Goal: Answer question/provide support: Share knowledge or assist other users

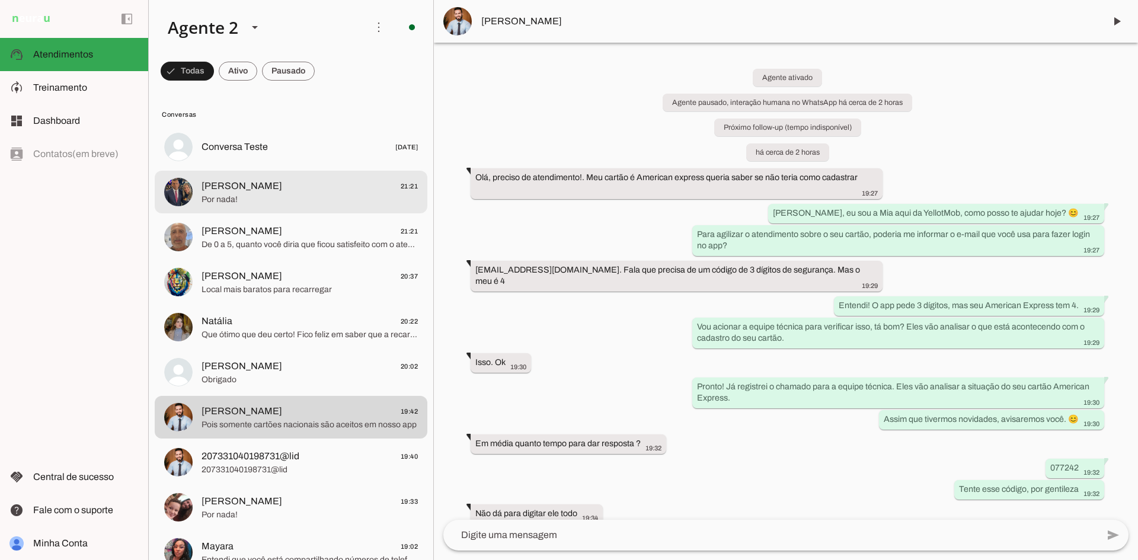
click at [292, 185] on span "[PERSON_NAME] 21:21" at bounding box center [310, 186] width 216 height 15
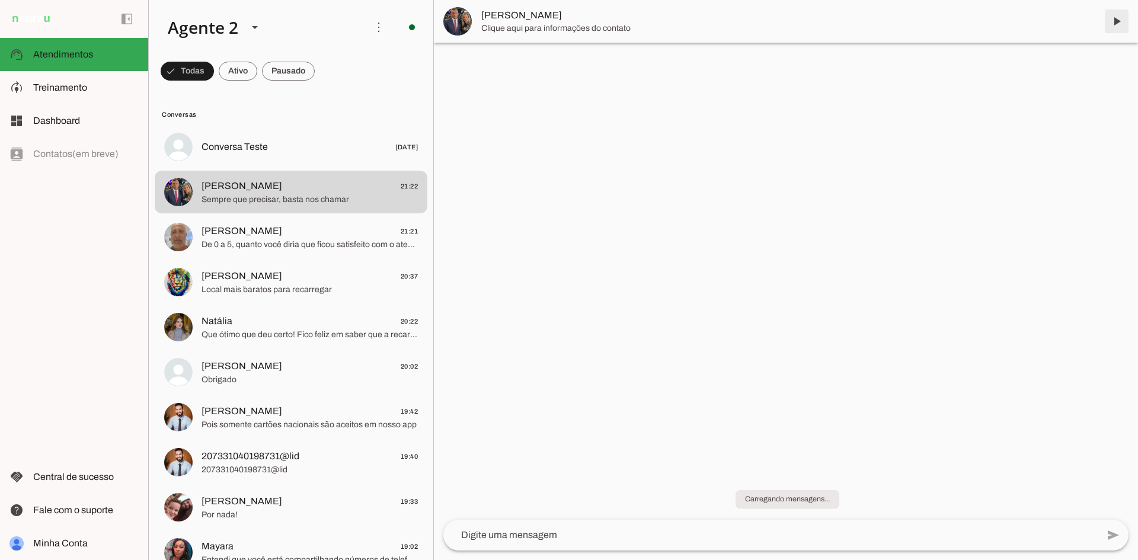
click at [1113, 20] on span at bounding box center [1117, 21] width 28 height 28
